Goal: Navigation & Orientation: Find specific page/section

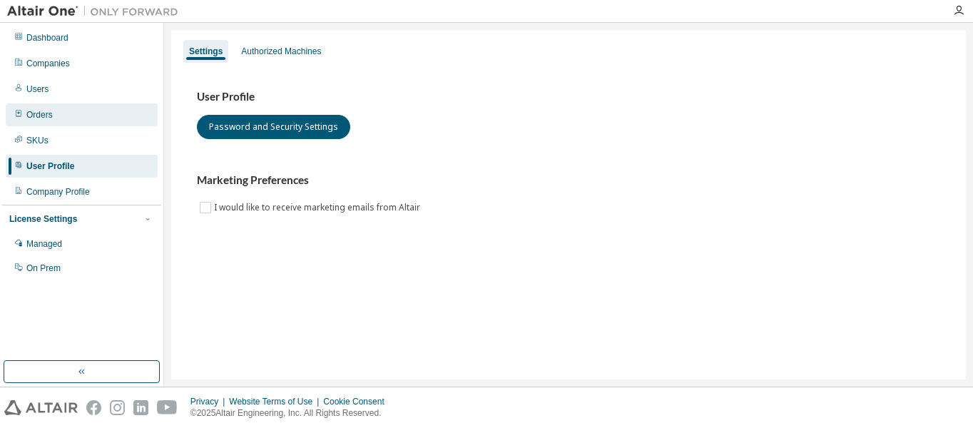
click at [19, 114] on icon at bounding box center [18, 113] width 5 height 7
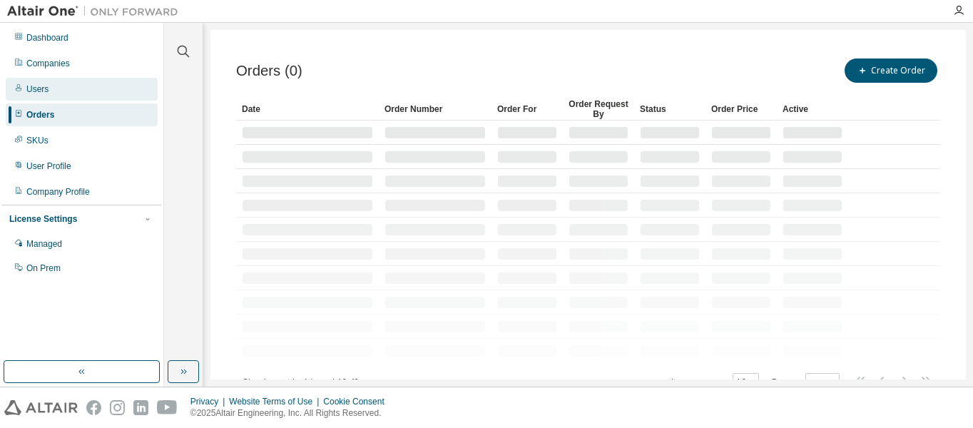
click at [44, 91] on div "Users" at bounding box center [37, 88] width 22 height 11
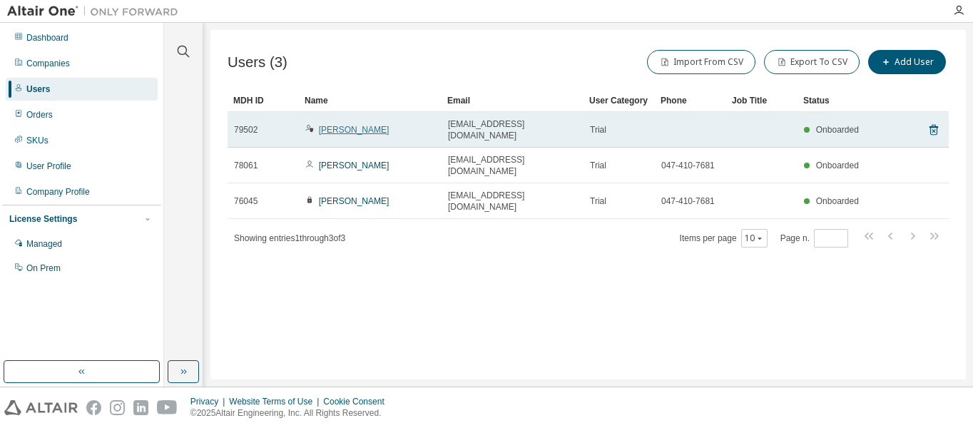
click at [368, 125] on link "Toshiyuki Takahashi" at bounding box center [354, 130] width 71 height 10
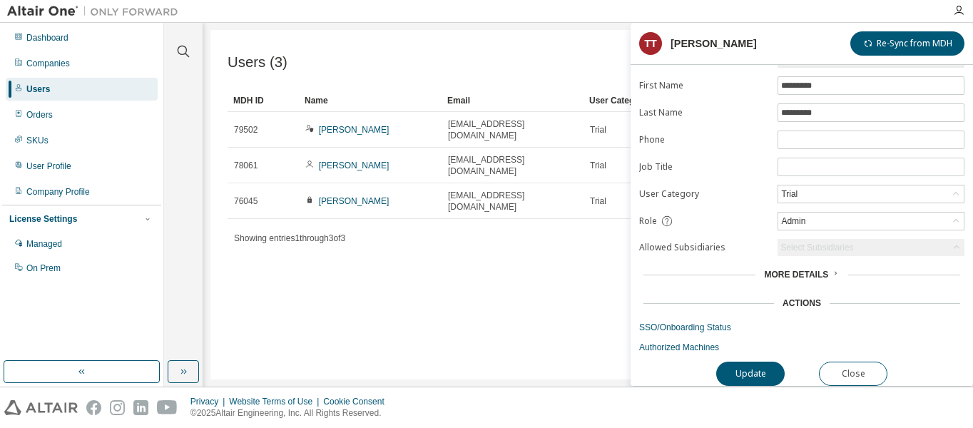
scroll to position [69, 0]
click at [865, 362] on button "Close" at bounding box center [853, 374] width 68 height 24
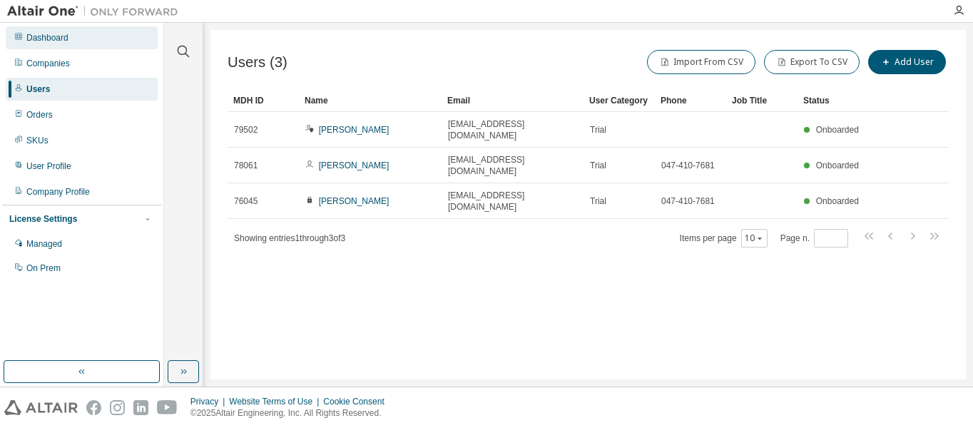
click at [57, 41] on div "Dashboard" at bounding box center [47, 37] width 42 height 11
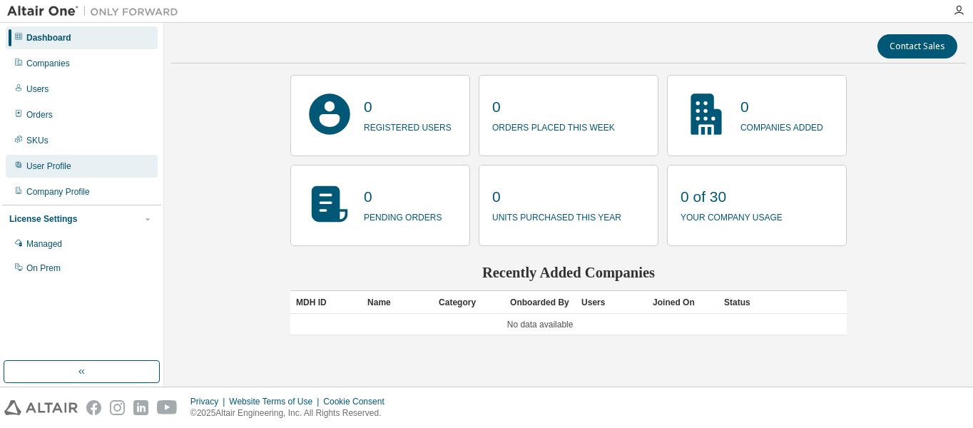
click at [59, 170] on div "User Profile" at bounding box center [48, 166] width 45 height 11
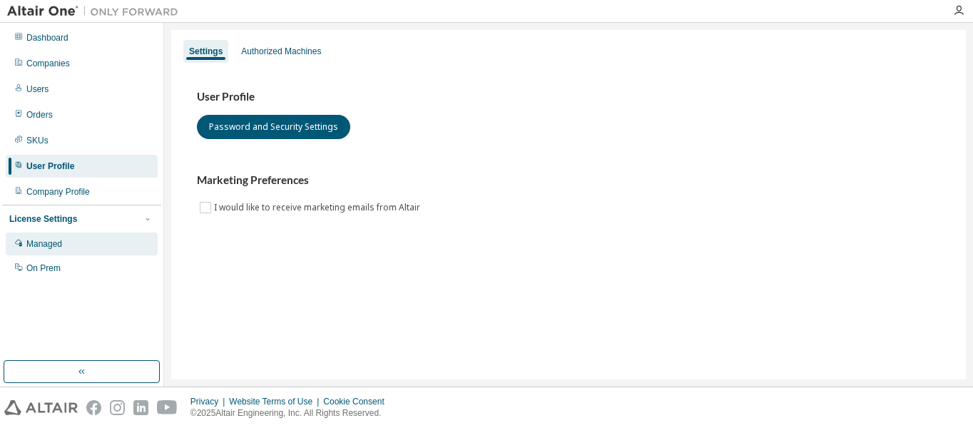
click at [63, 243] on div "Managed" at bounding box center [82, 244] width 152 height 23
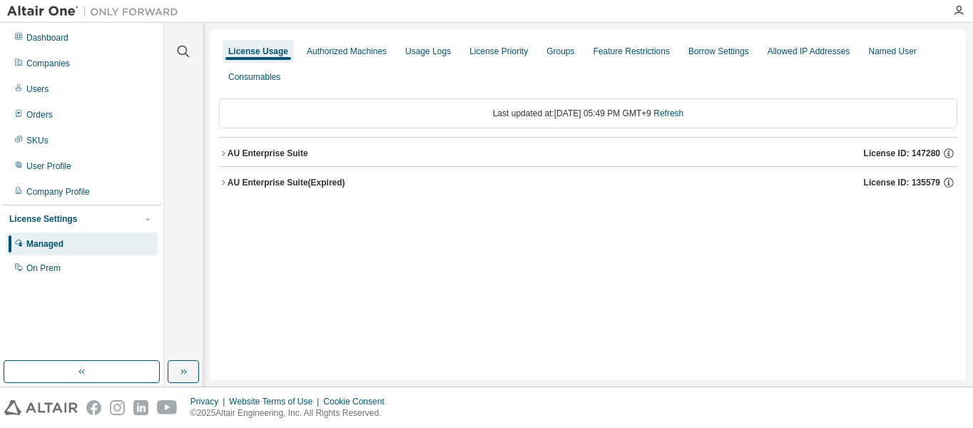
click at [218, 152] on div "License Usage Authorized Machines Usage Logs License Priority Groups Feature Re…" at bounding box center [587, 205] width 755 height 350
click at [225, 154] on icon "button" at bounding box center [223, 153] width 9 height 9
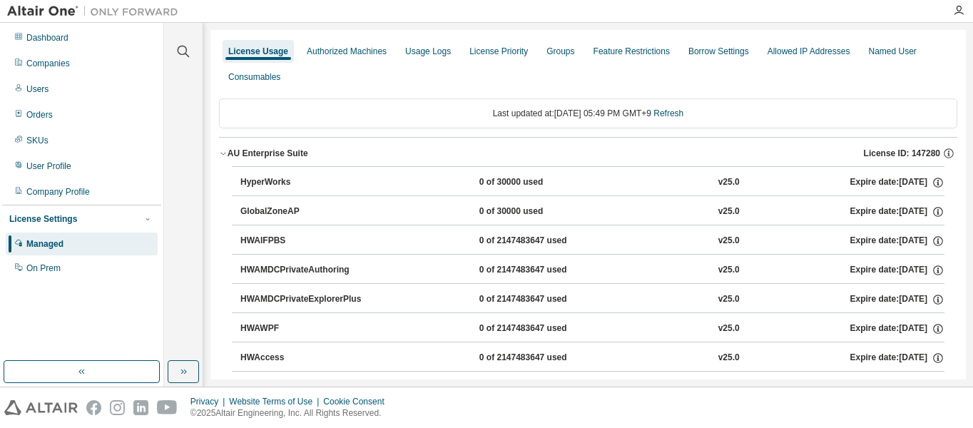
click at [225, 154] on icon "button" at bounding box center [223, 153] width 9 height 9
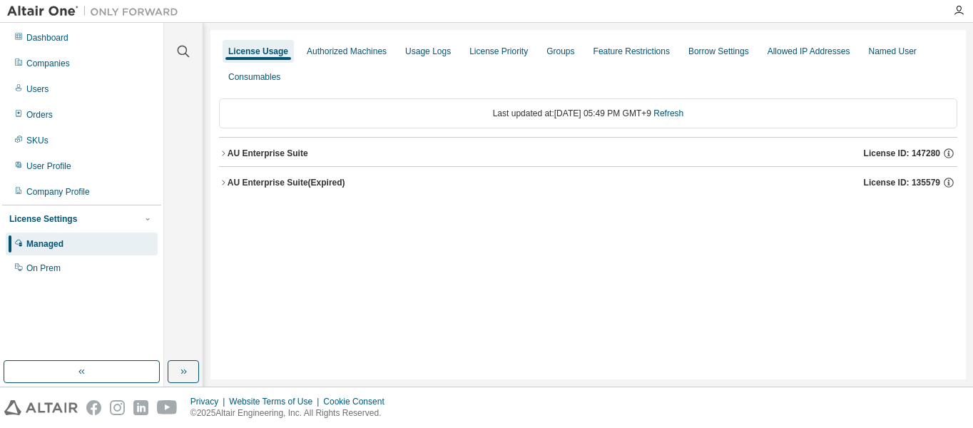
click at [223, 180] on icon "button" at bounding box center [223, 182] width 3 height 5
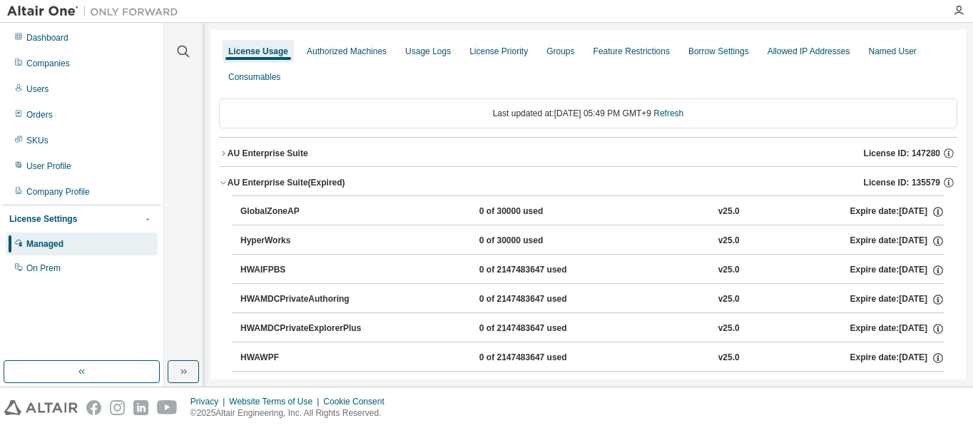
click at [221, 180] on icon "button" at bounding box center [223, 182] width 9 height 9
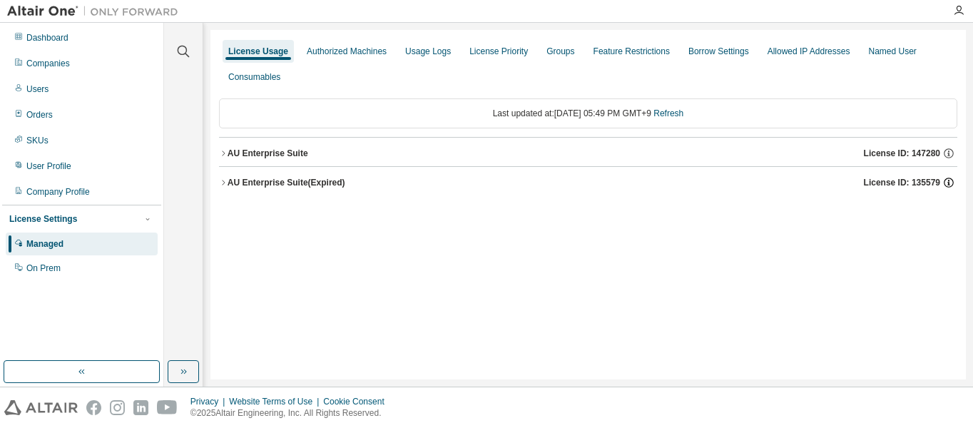
click at [949, 182] on icon "button" at bounding box center [948, 182] width 13 height 13
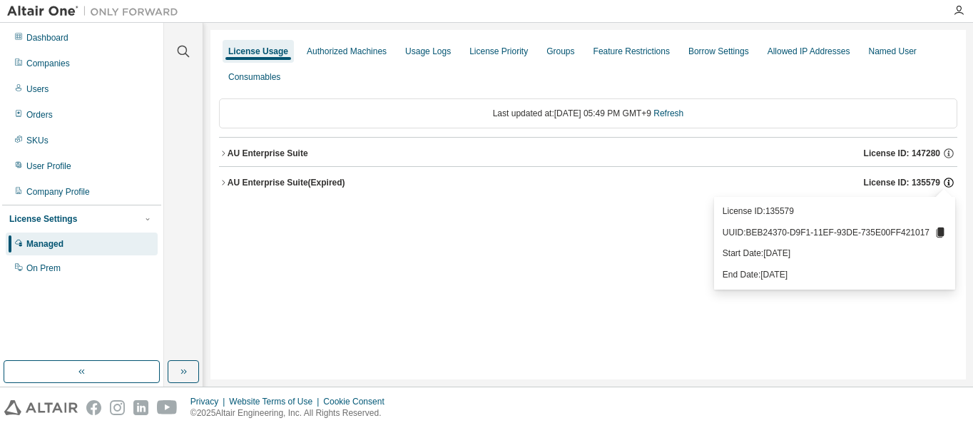
click at [946, 182] on icon "button" at bounding box center [948, 182] width 13 height 13
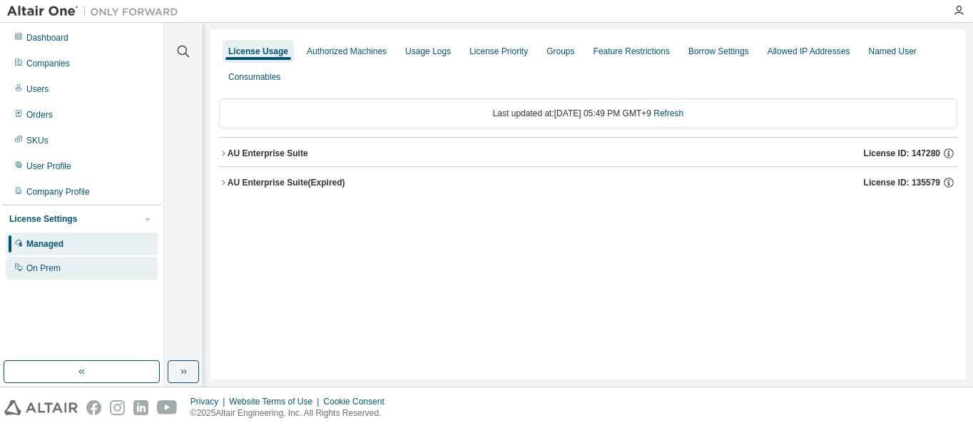
click at [47, 270] on div "On Prem" at bounding box center [43, 268] width 34 height 11
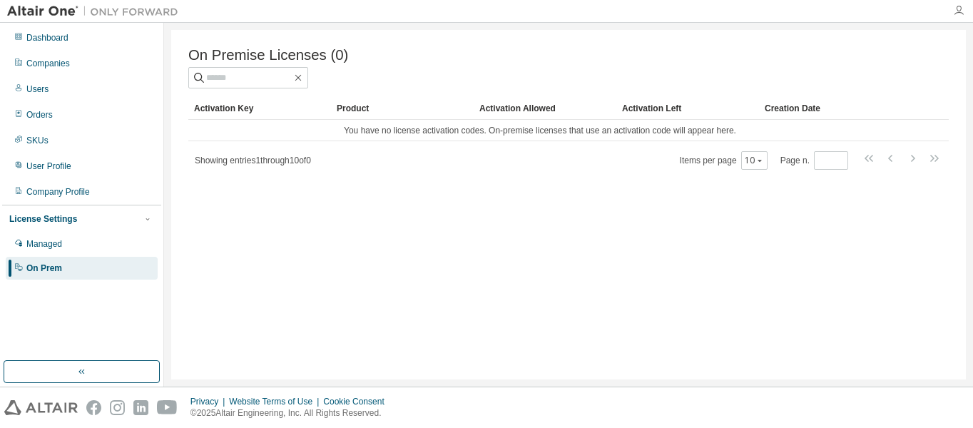
click at [955, 9] on icon "button" at bounding box center [958, 10] width 11 height 11
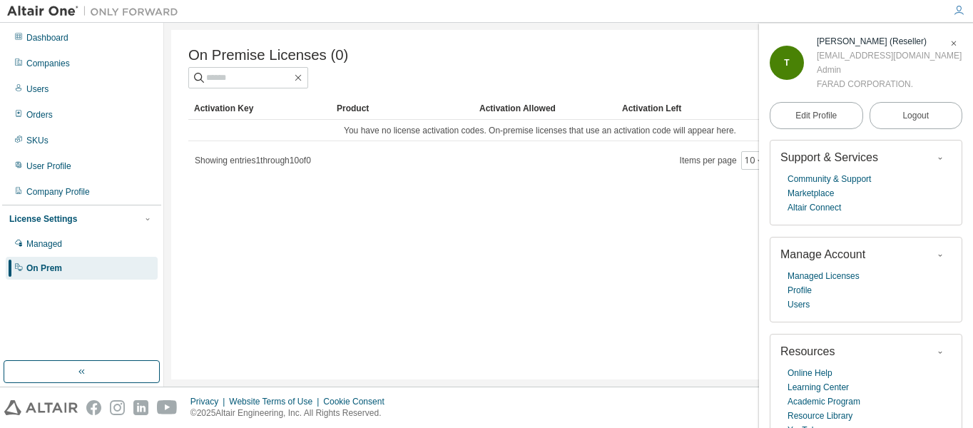
scroll to position [20, 0]
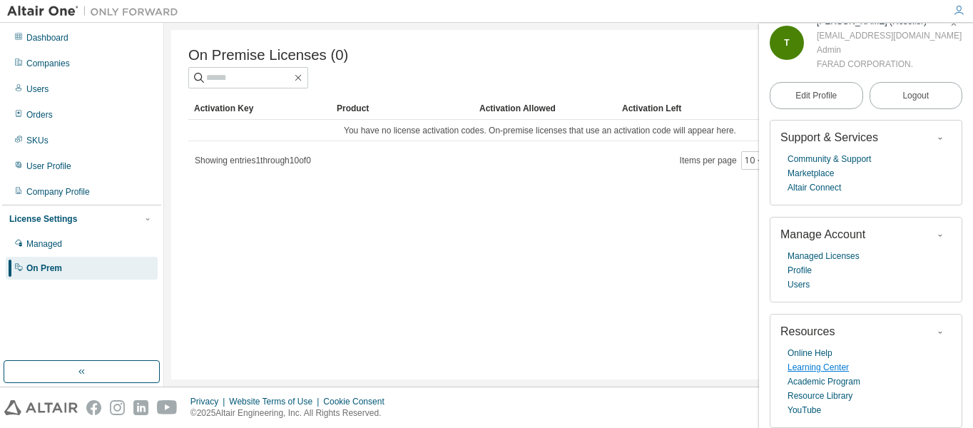
click at [829, 369] on link "Learning Center" at bounding box center [818, 367] width 61 height 14
click at [923, 93] on button "Logout" at bounding box center [916, 95] width 93 height 27
